Goal: Task Accomplishment & Management: Use online tool/utility

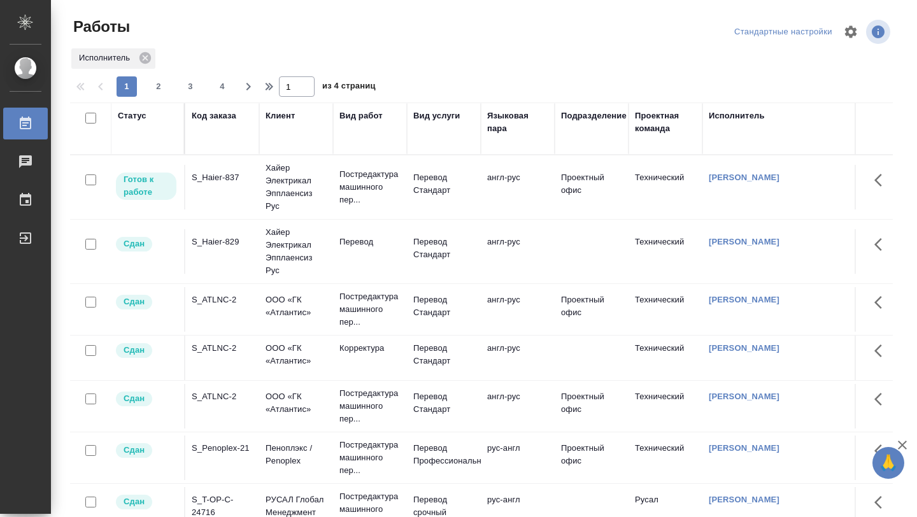
click at [219, 196] on td "S_Haier-837" at bounding box center [222, 187] width 74 height 45
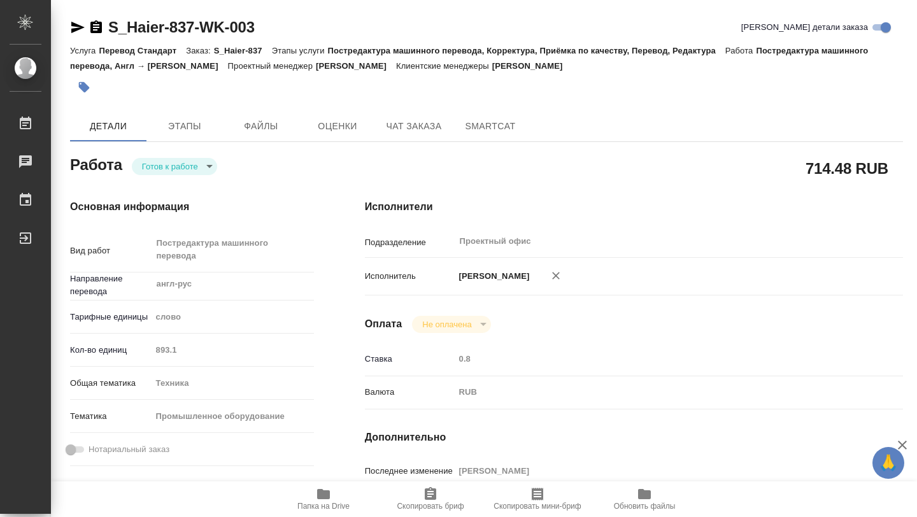
type textarea "x"
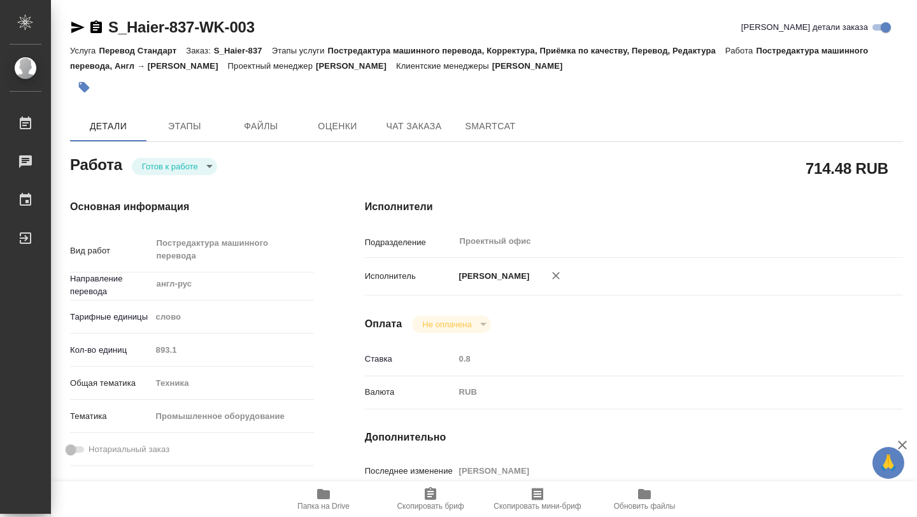
type textarea "x"
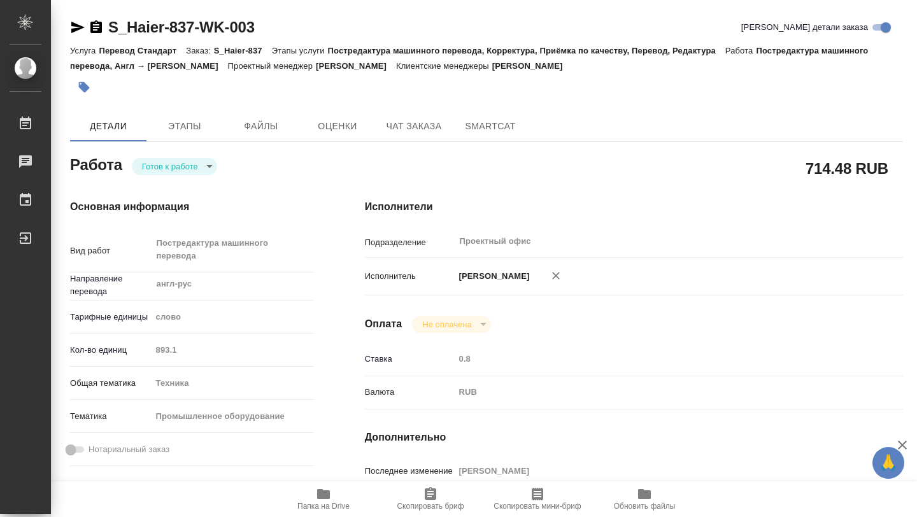
type textarea "x"
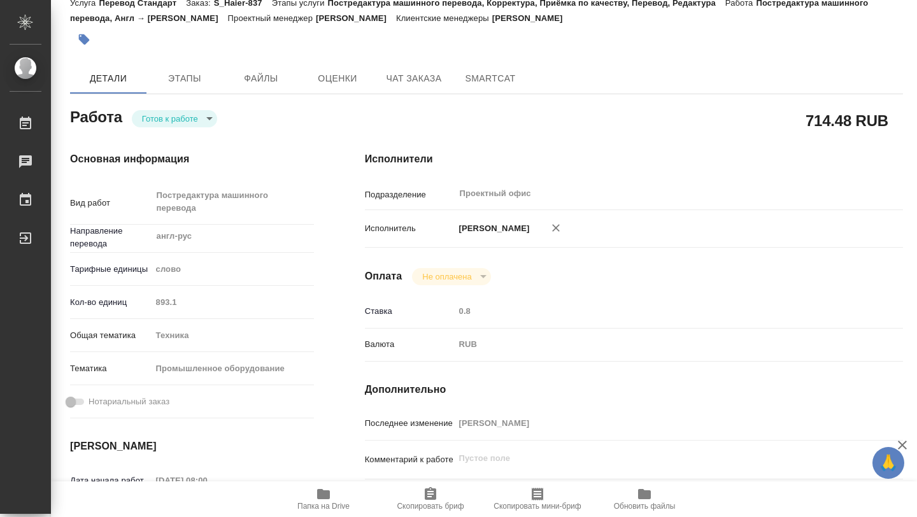
type textarea "x"
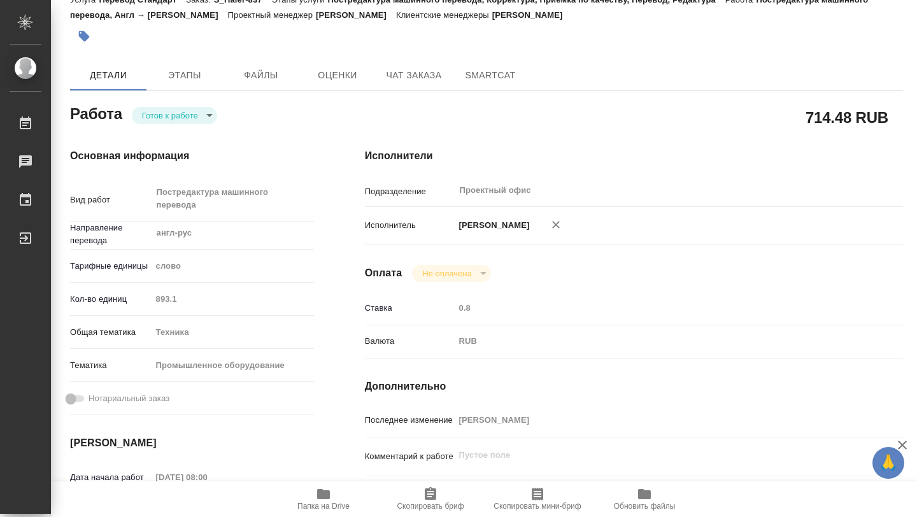
type textarea "x"
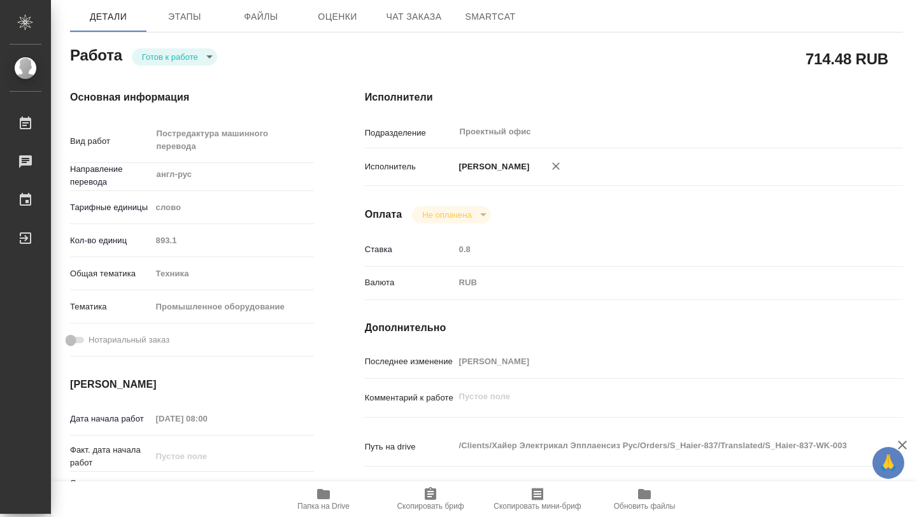
type textarea "x"
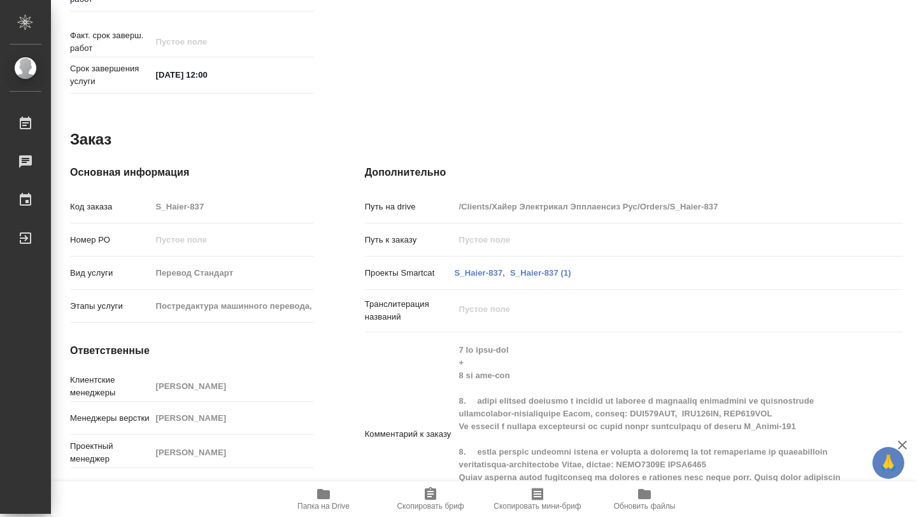
scroll to position [676, 0]
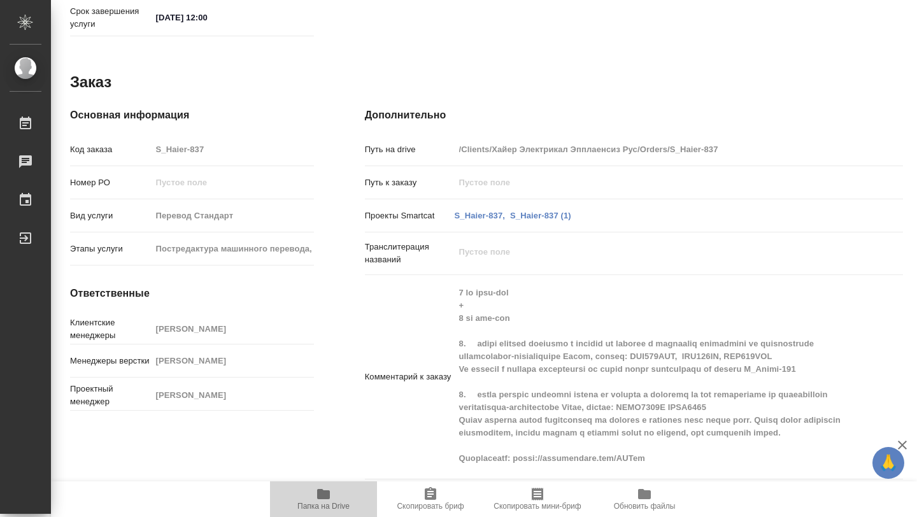
click at [320, 493] on icon "button" at bounding box center [323, 494] width 13 height 10
